Goal: Use online tool/utility: Utilize a website feature to perform a specific function

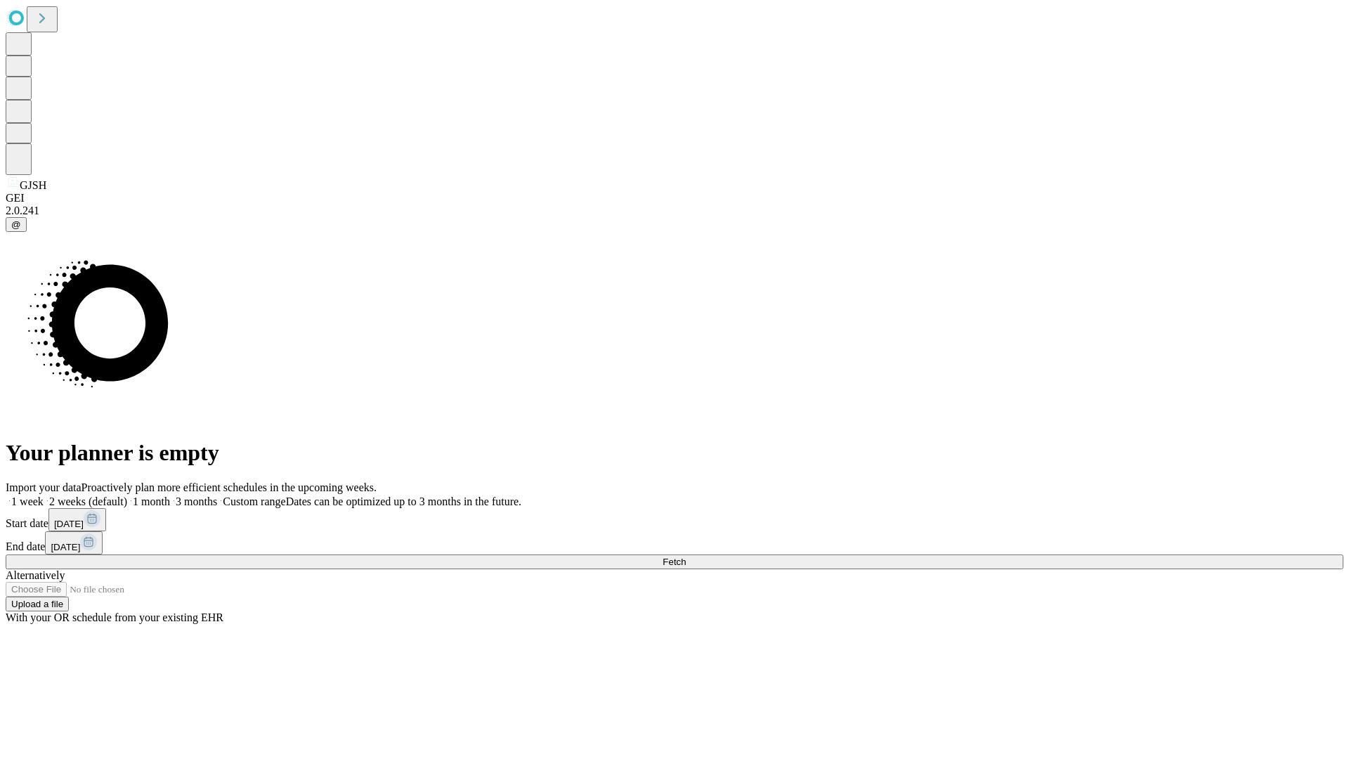
click at [686, 556] on span "Fetch" at bounding box center [673, 561] width 23 height 11
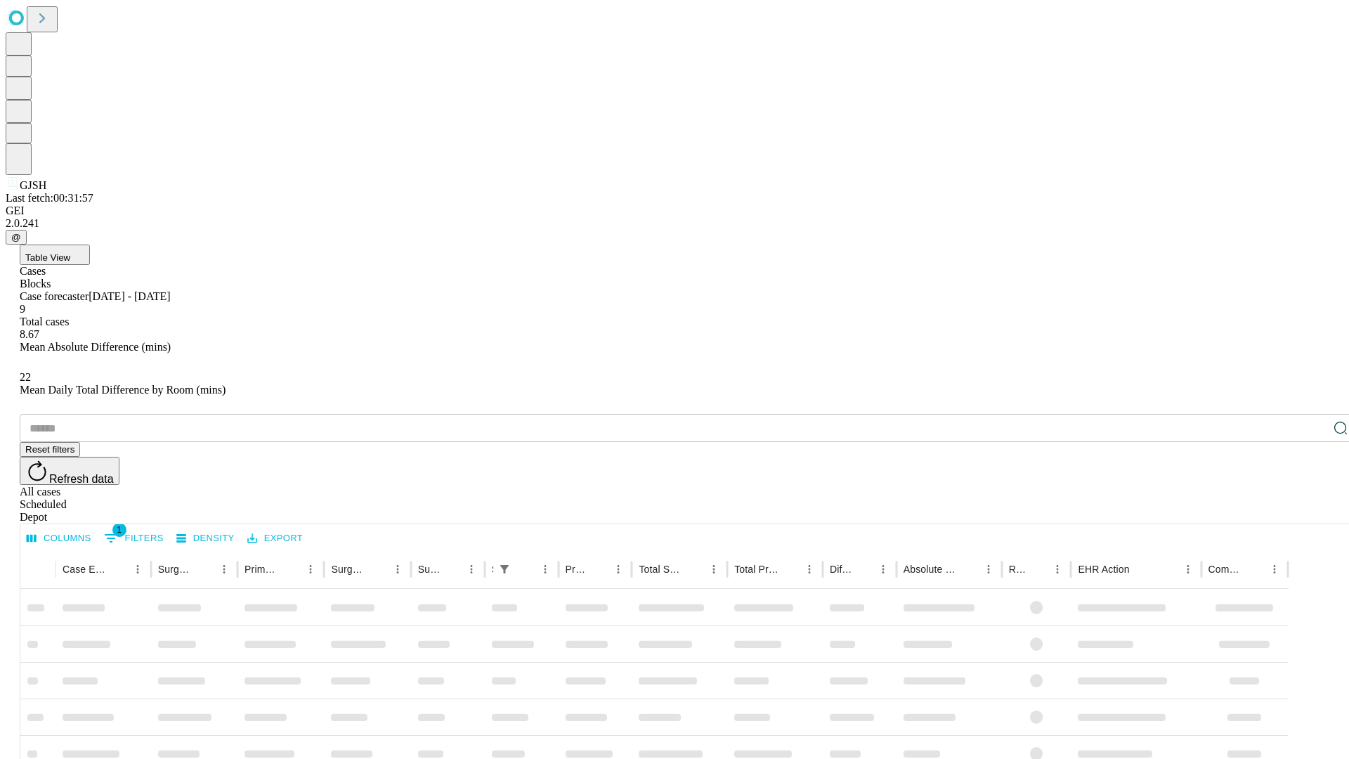
click at [70, 252] on span "Table View" at bounding box center [47, 257] width 45 height 11
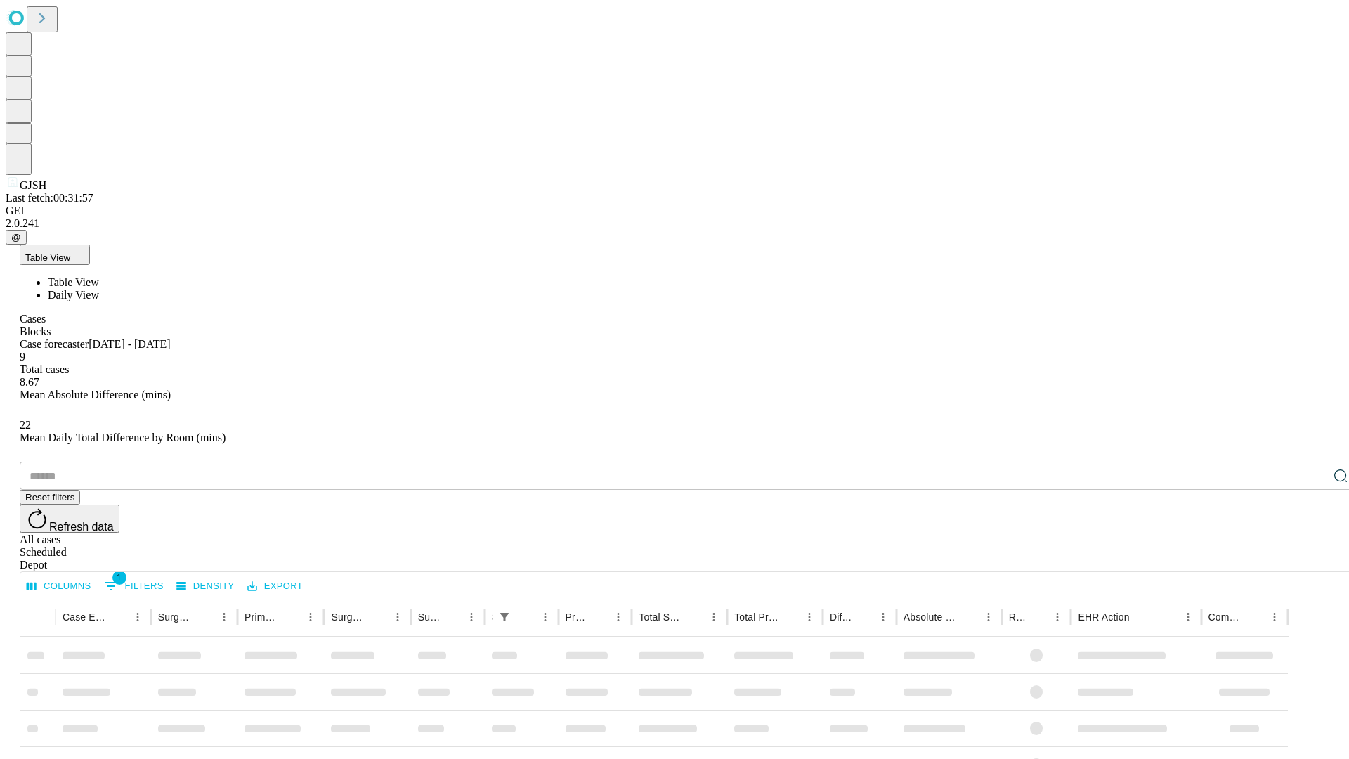
click at [99, 289] on span "Daily View" at bounding box center [73, 295] width 51 height 12
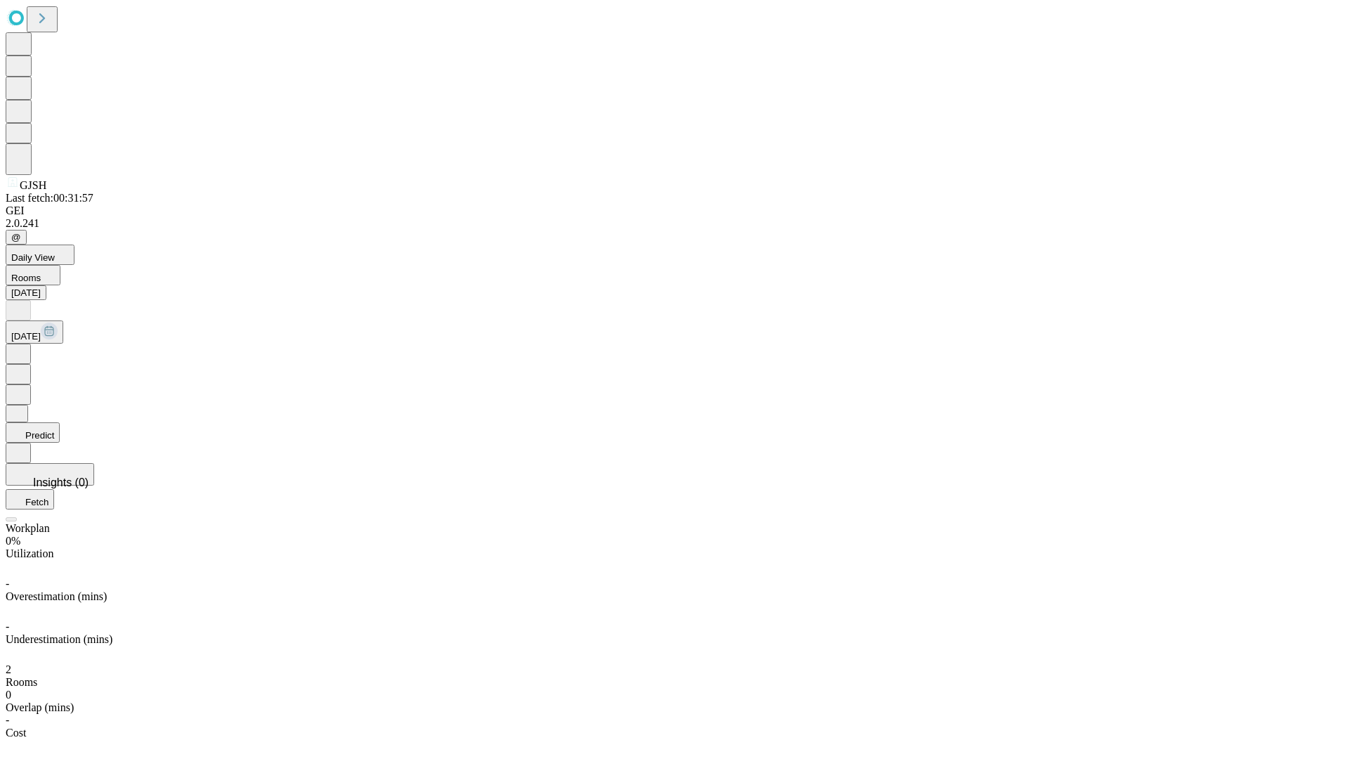
click at [60, 422] on button "Predict" at bounding box center [33, 432] width 54 height 20
